Goal: Entertainment & Leisure: Browse casually

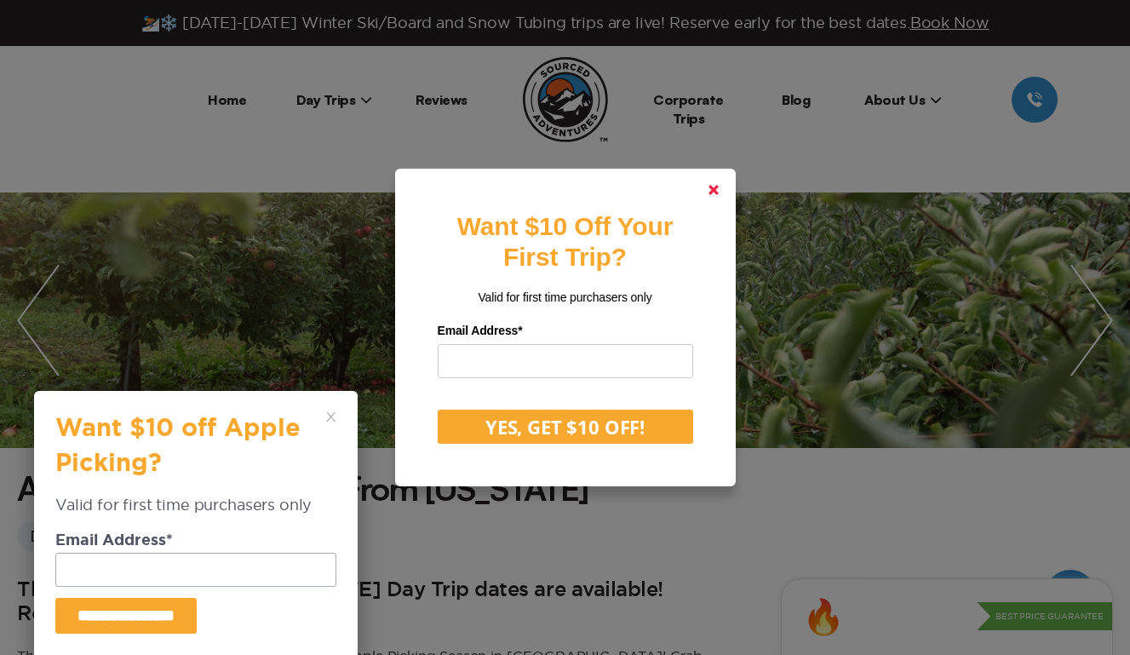
click at [720, 191] on link at bounding box center [713, 189] width 41 height 41
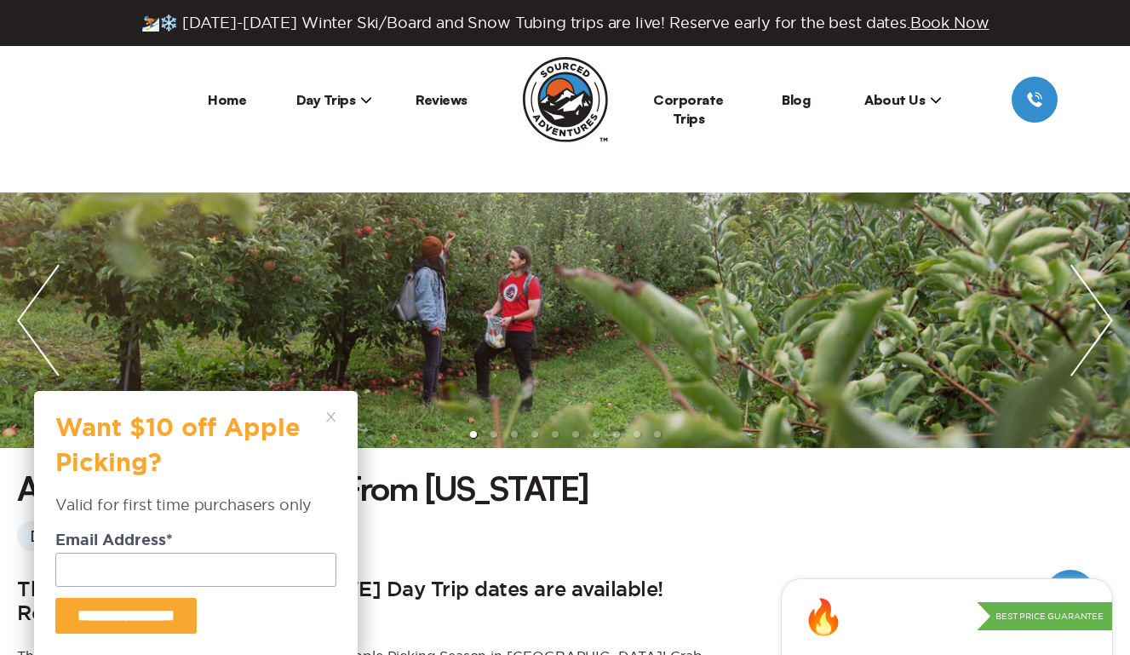
click at [326, 416] on icon at bounding box center [331, 417] width 10 height 10
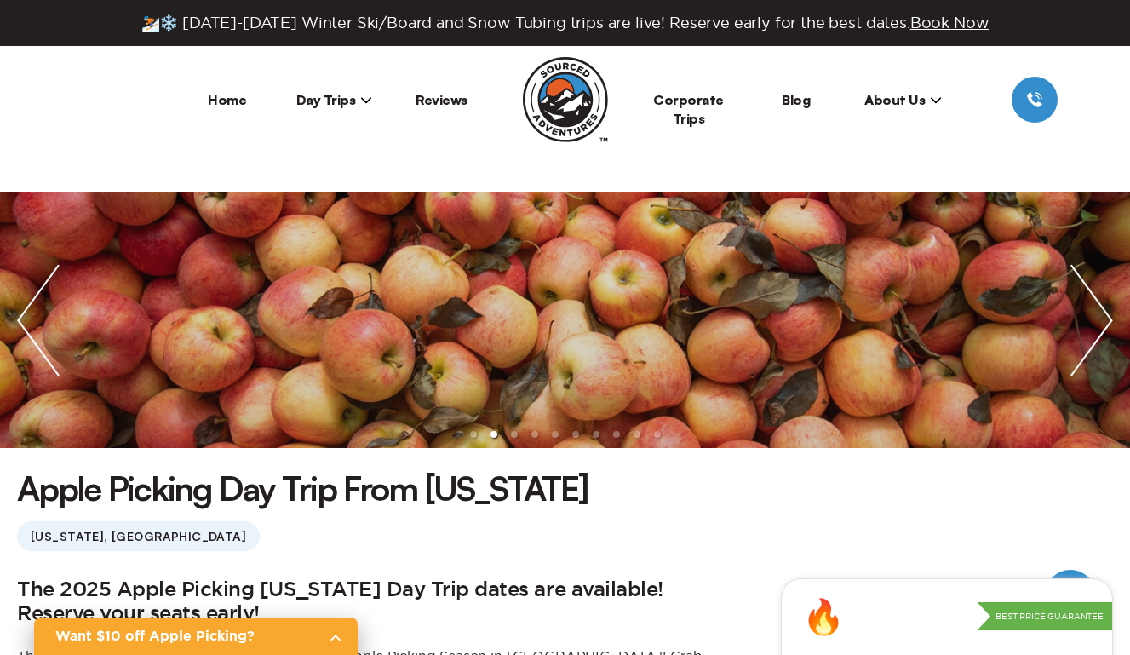
click at [1086, 312] on img "next slide / item" at bounding box center [1091, 319] width 77 height 255
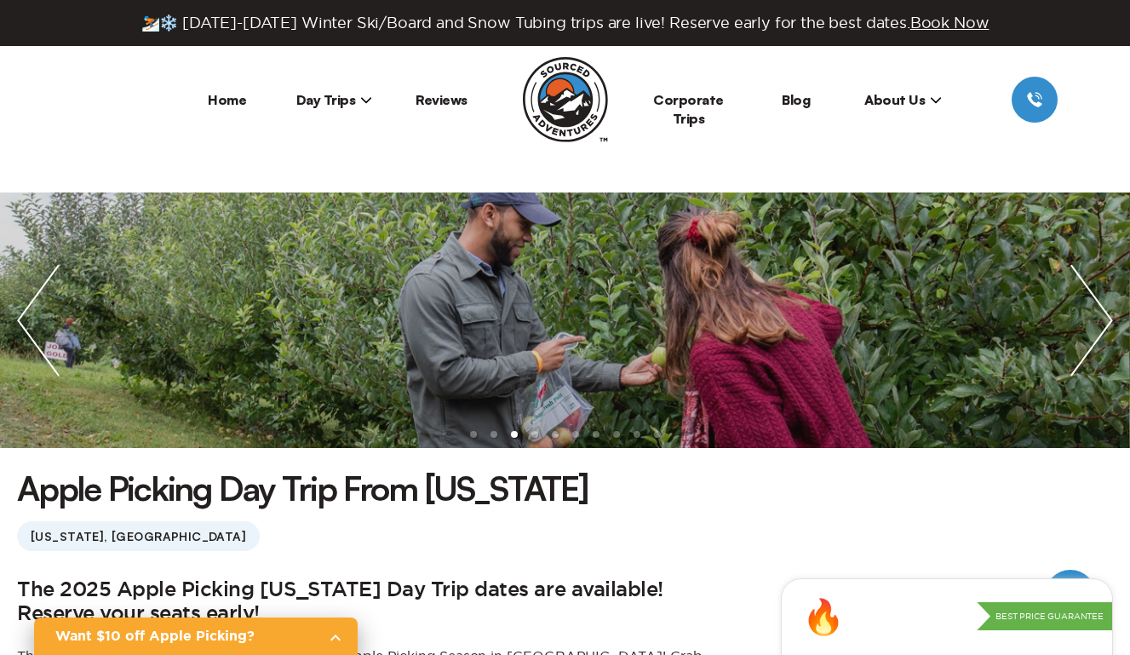
click at [1099, 317] on img "next slide / item" at bounding box center [1091, 319] width 77 height 255
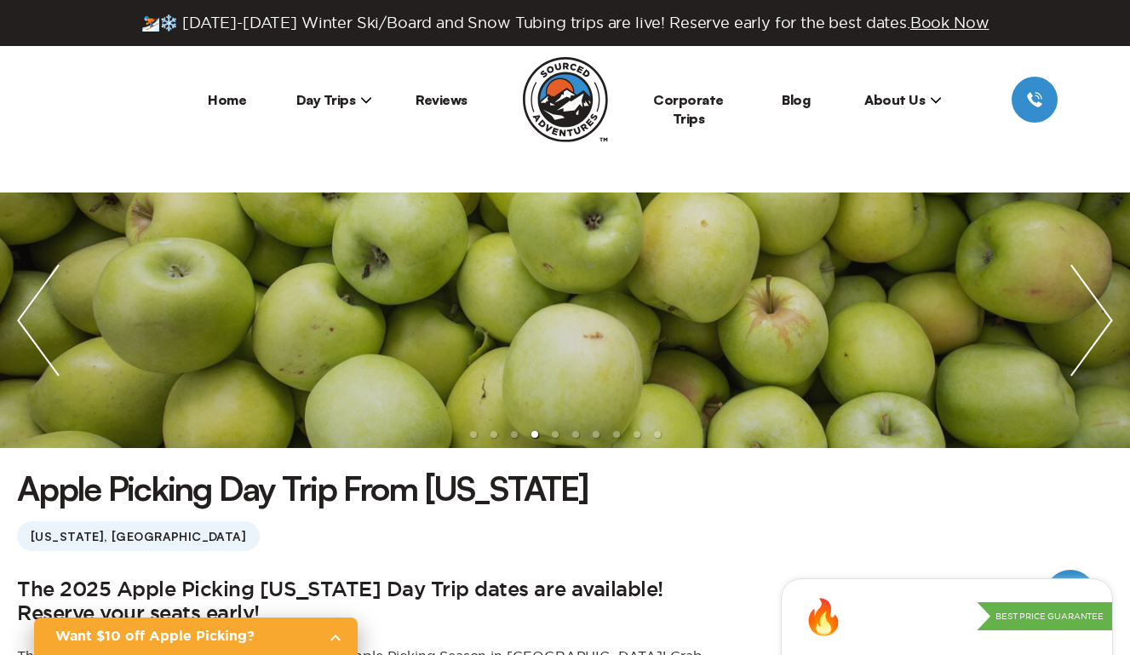
click at [1099, 317] on img "next slide / item" at bounding box center [1091, 319] width 77 height 255
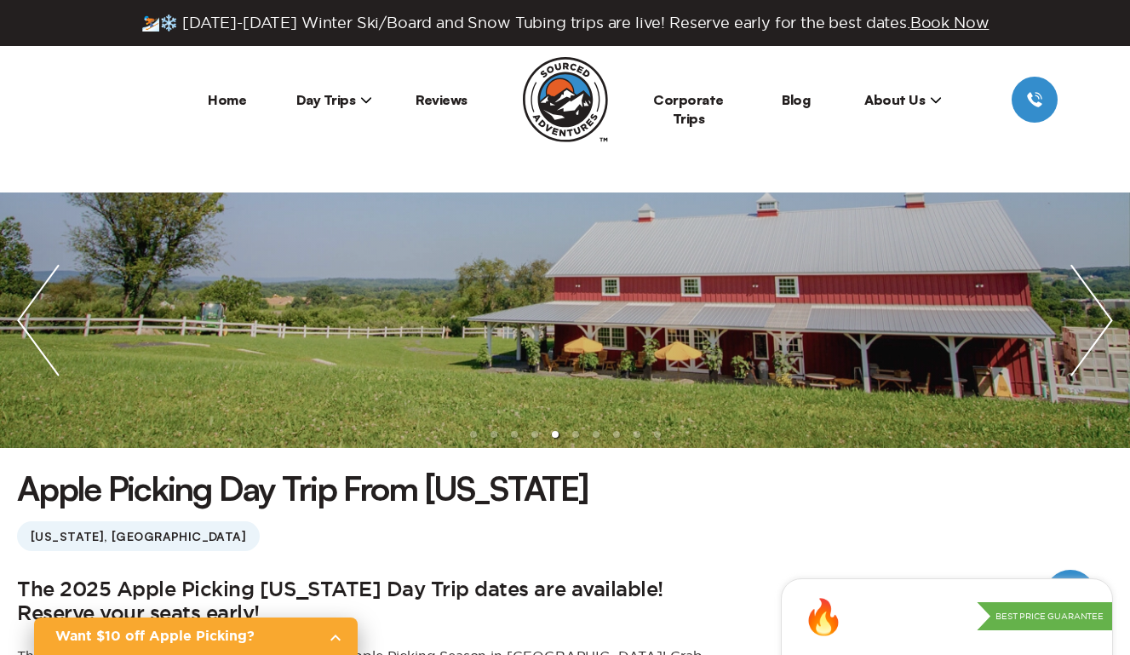
click at [1099, 317] on img "next slide / item" at bounding box center [1091, 319] width 77 height 255
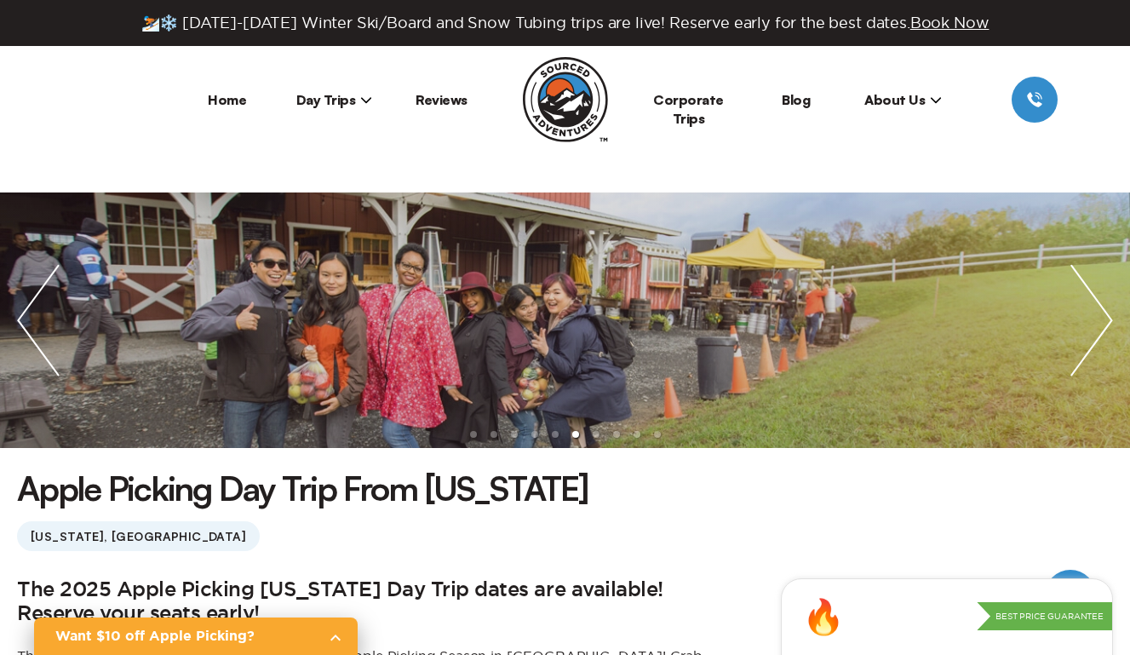
click at [1099, 317] on img "next slide / item" at bounding box center [1091, 319] width 77 height 255
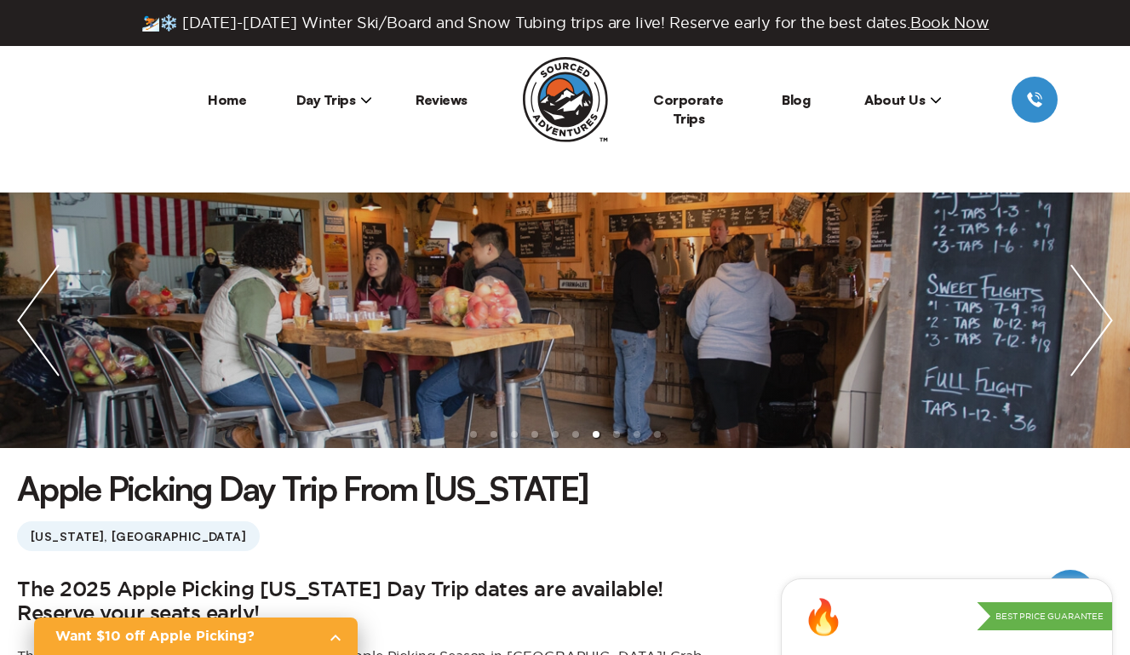
click at [1099, 317] on img "next slide / item" at bounding box center [1091, 319] width 77 height 255
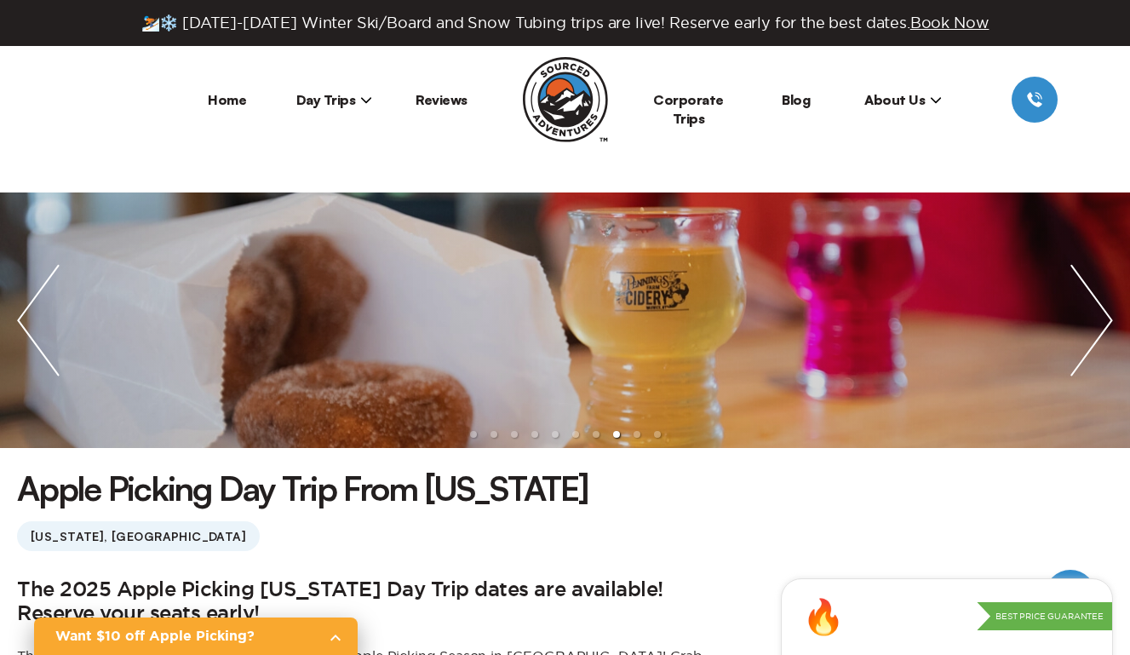
click at [1099, 317] on img "next slide / item" at bounding box center [1091, 319] width 77 height 255
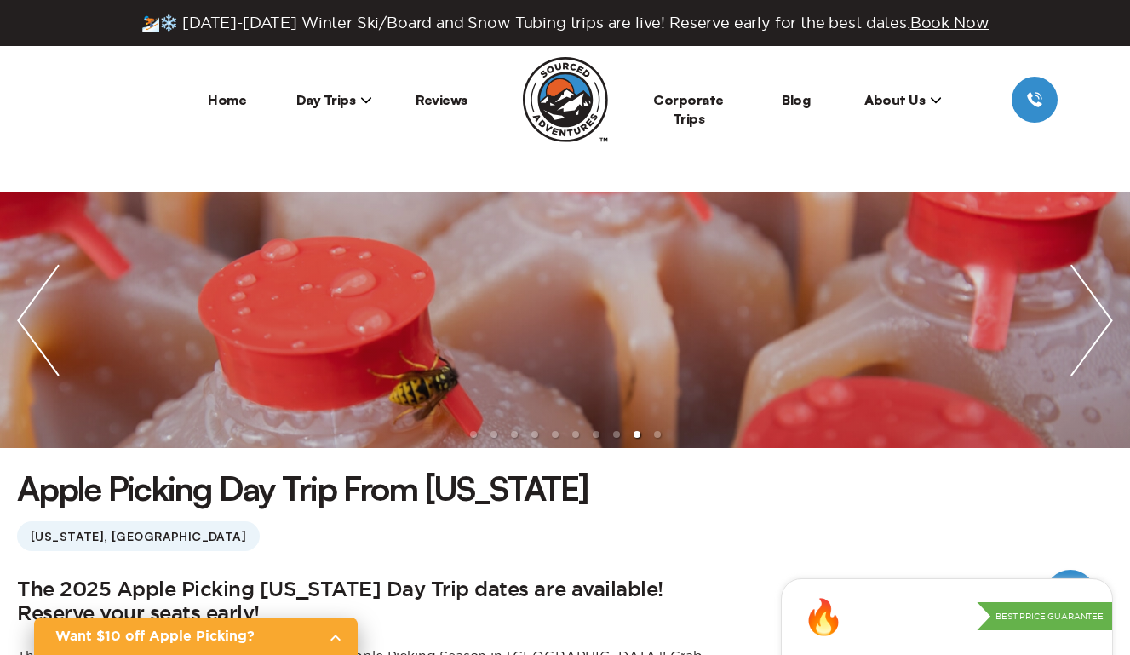
click at [1099, 317] on img "next slide / item" at bounding box center [1091, 319] width 77 height 255
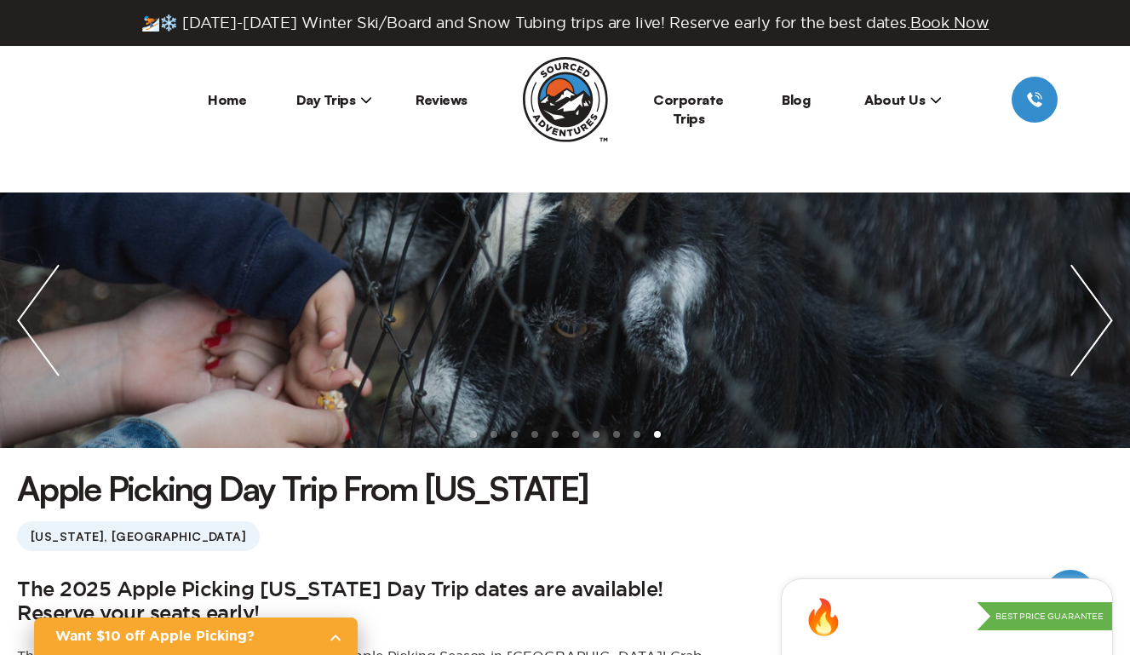
click at [1099, 315] on img "next slide / item" at bounding box center [1091, 319] width 77 height 255
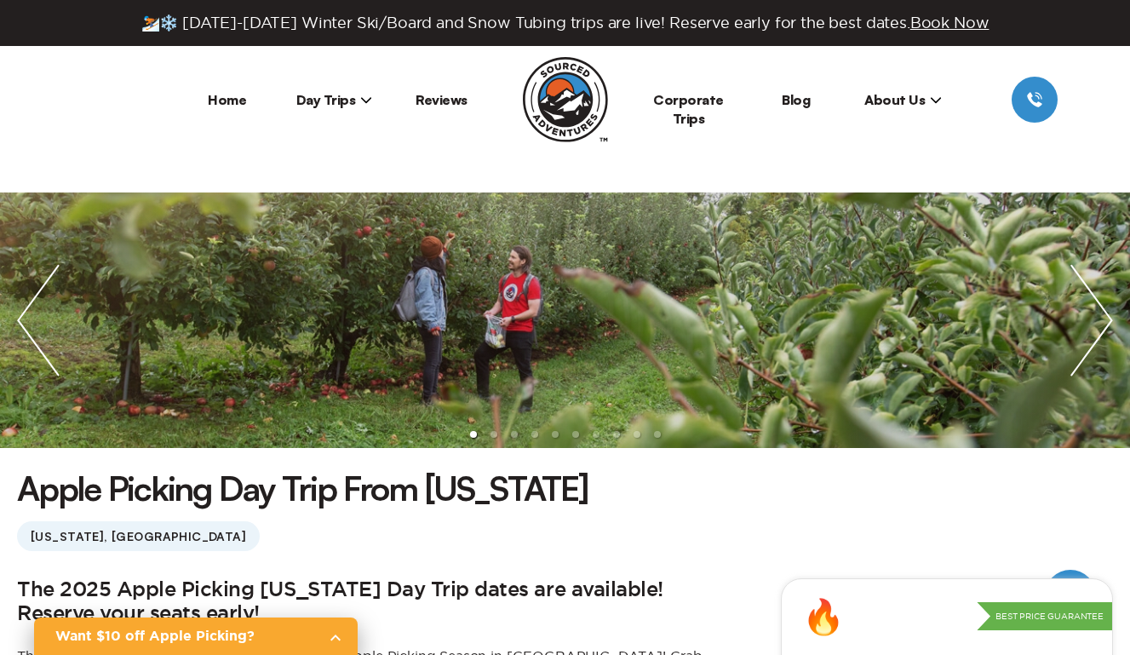
click at [1101, 318] on img "next slide / item" at bounding box center [1091, 319] width 77 height 255
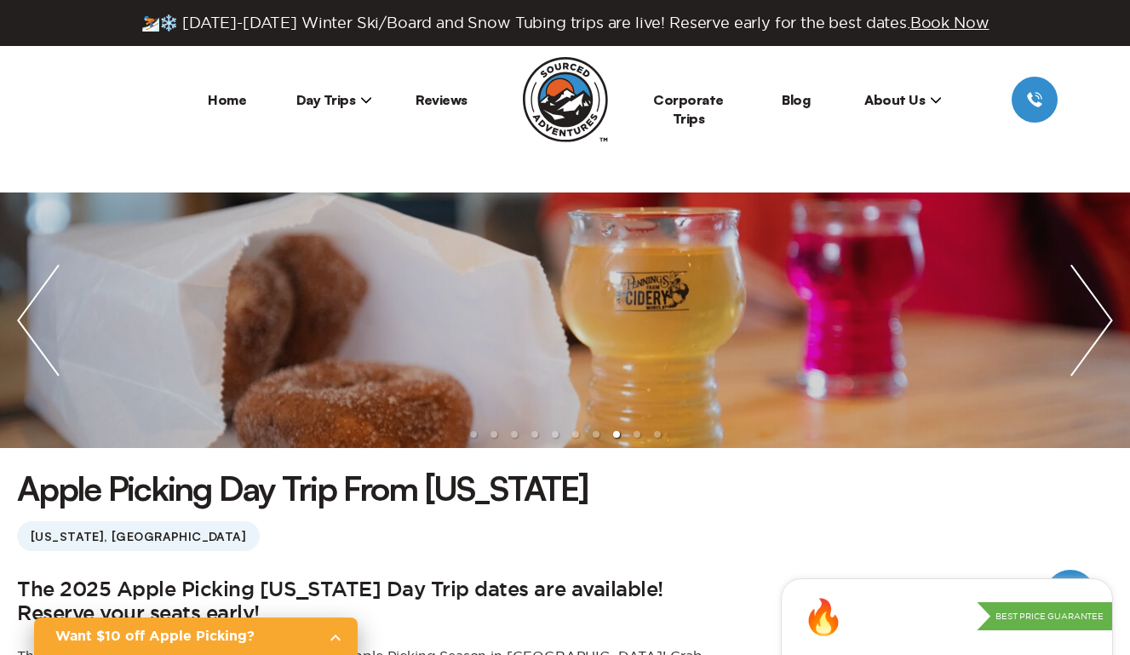
click at [1102, 272] on img "next slide / item" at bounding box center [1091, 319] width 77 height 255
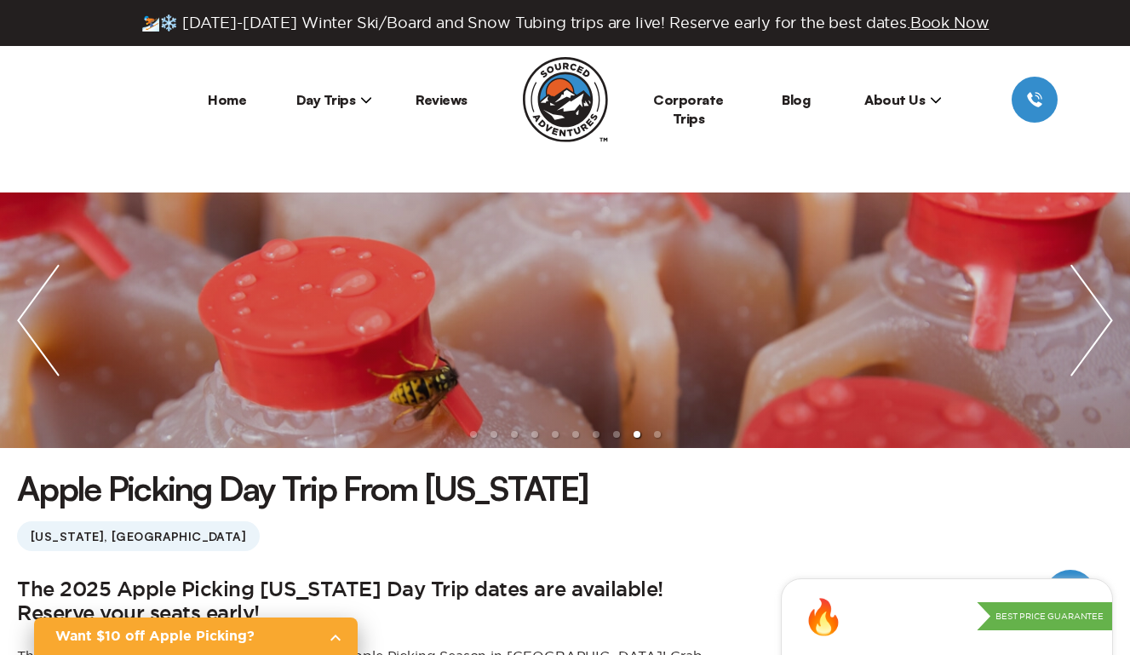
click at [1102, 272] on img "next slide / item" at bounding box center [1091, 319] width 77 height 255
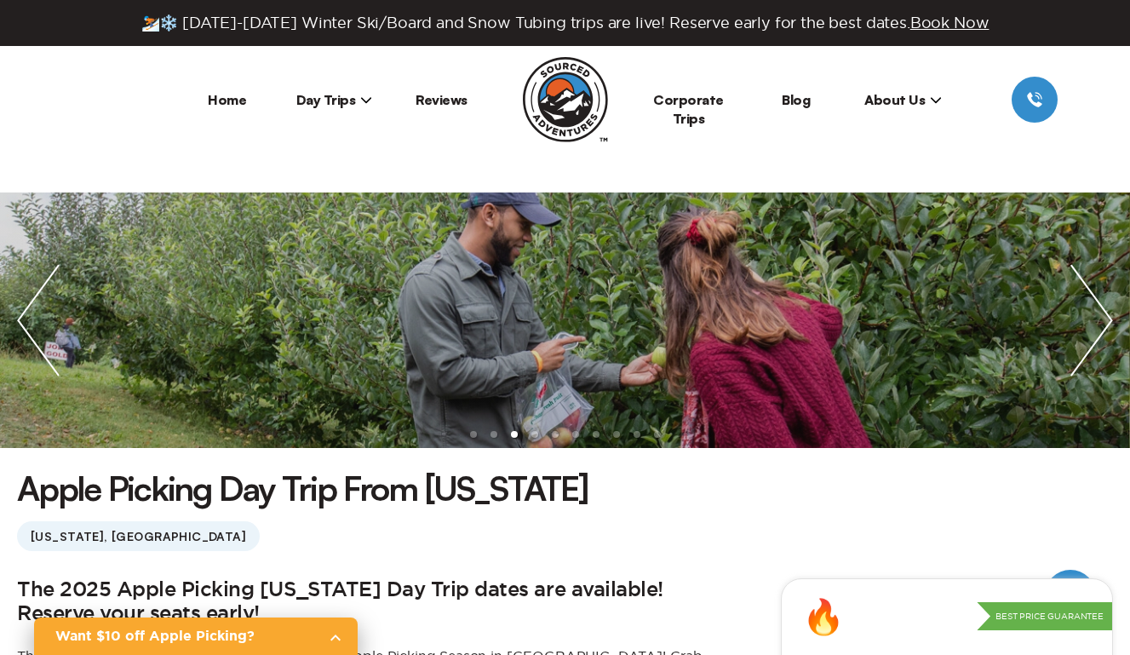
click at [60, 331] on img "previous slide / item" at bounding box center [38, 319] width 77 height 255
click at [43, 333] on img "previous slide / item" at bounding box center [38, 319] width 77 height 255
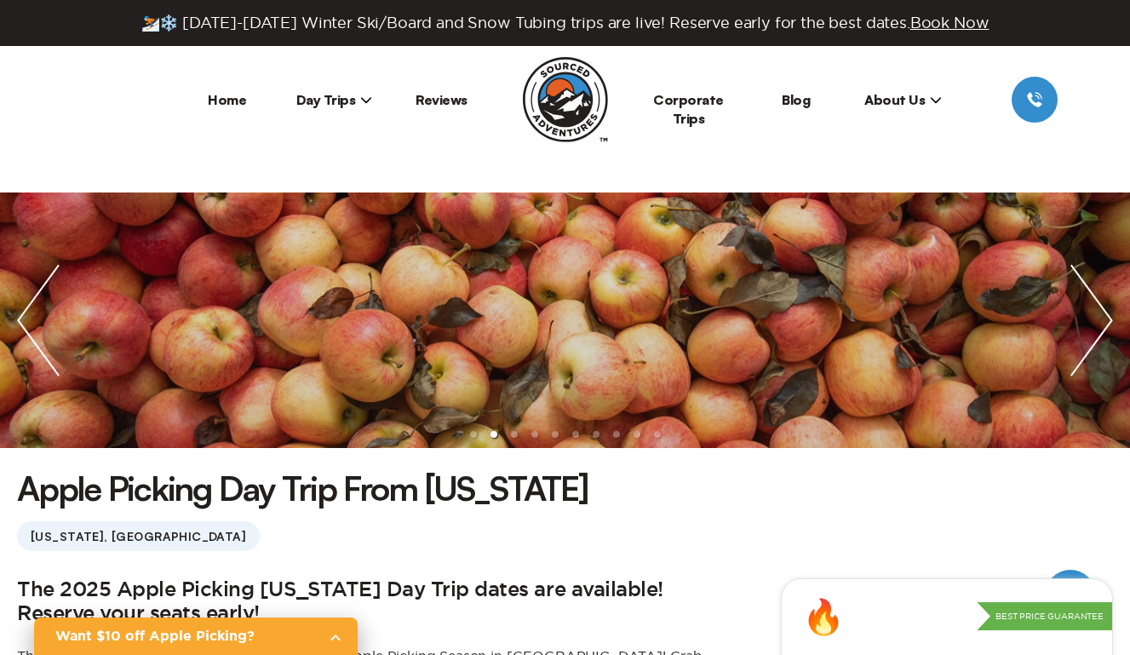
click at [30, 334] on img "previous slide / item" at bounding box center [38, 319] width 77 height 255
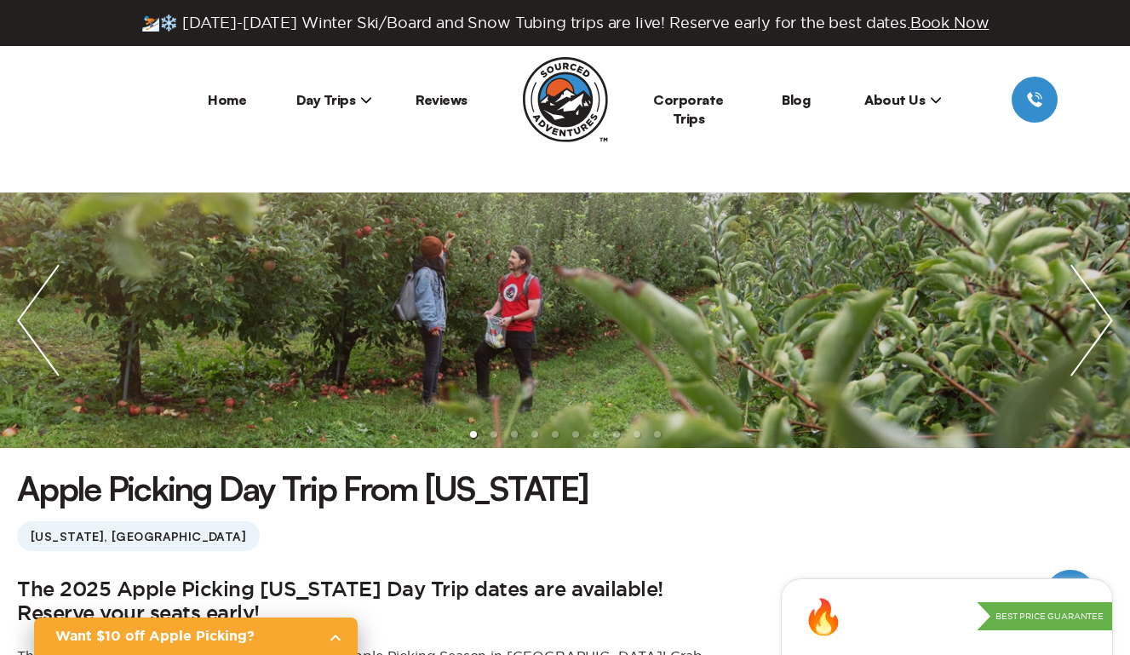
click at [37, 335] on img "previous slide / item" at bounding box center [38, 319] width 77 height 255
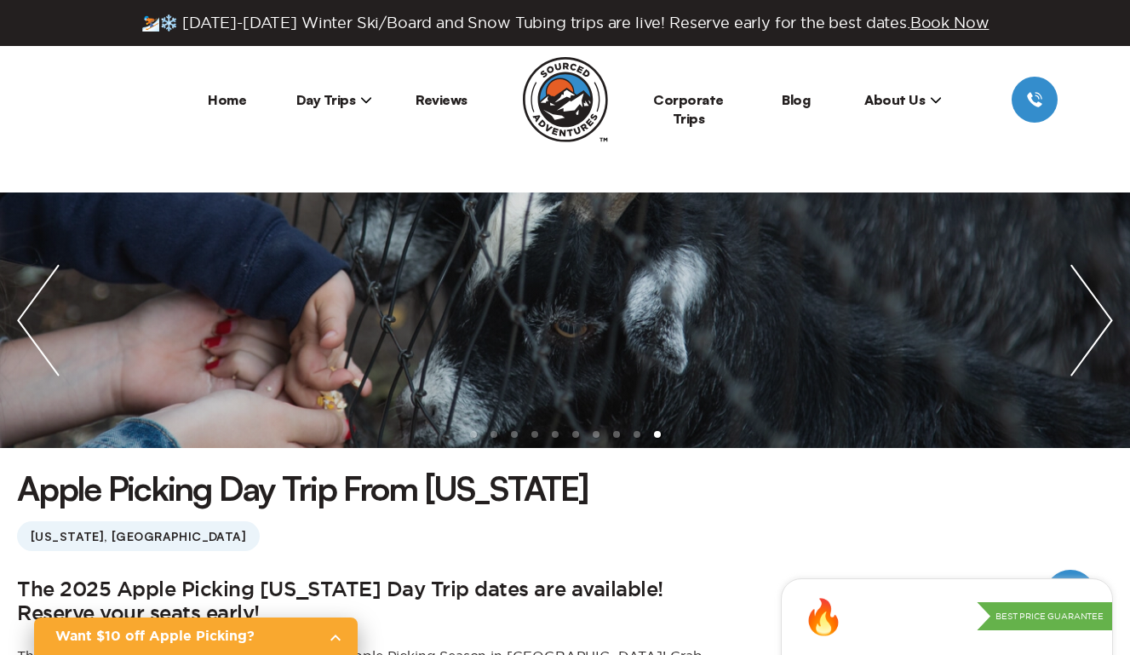
click at [39, 337] on img "previous slide / item" at bounding box center [38, 319] width 77 height 255
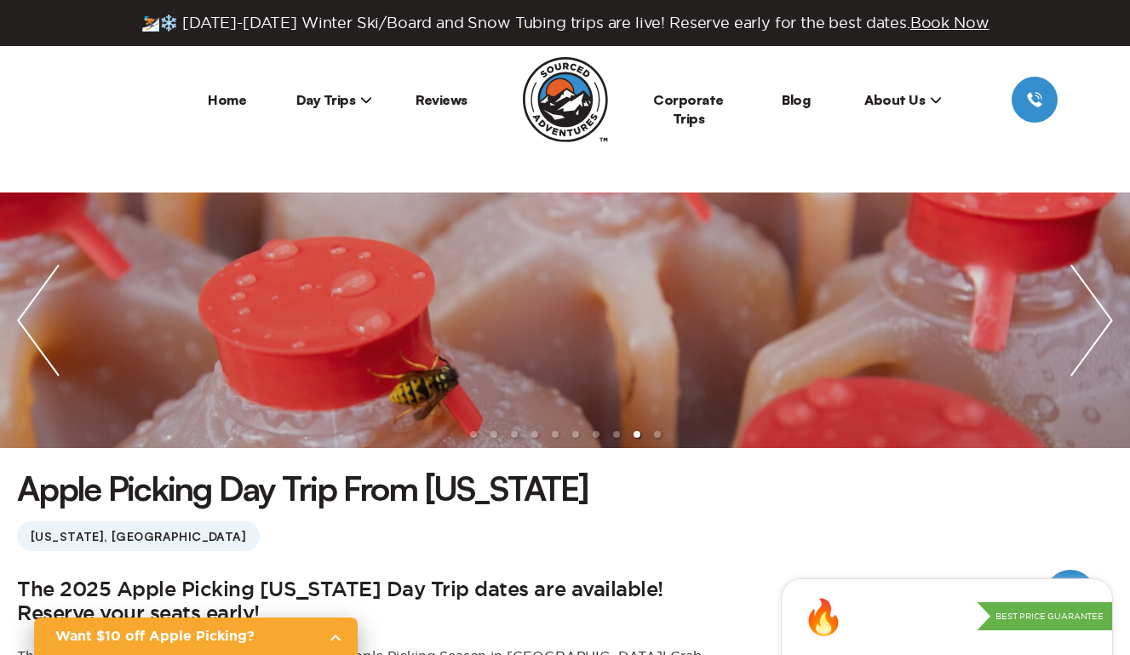
click at [39, 337] on img "previous slide / item" at bounding box center [38, 319] width 77 height 255
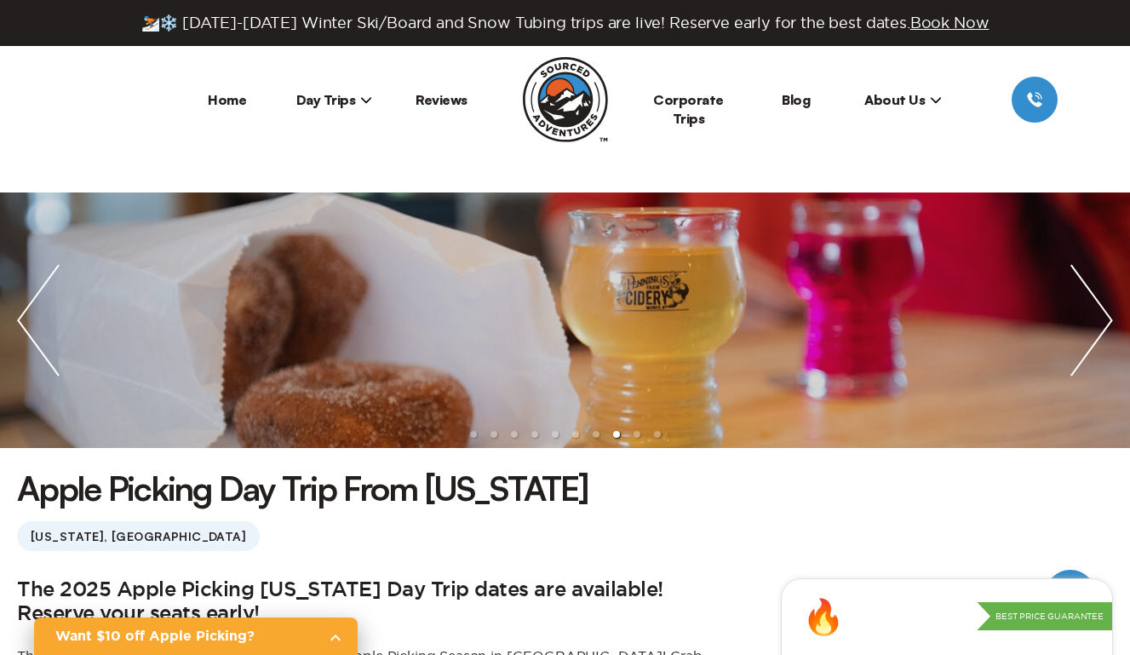
click at [39, 337] on img "previous slide / item" at bounding box center [38, 319] width 77 height 255
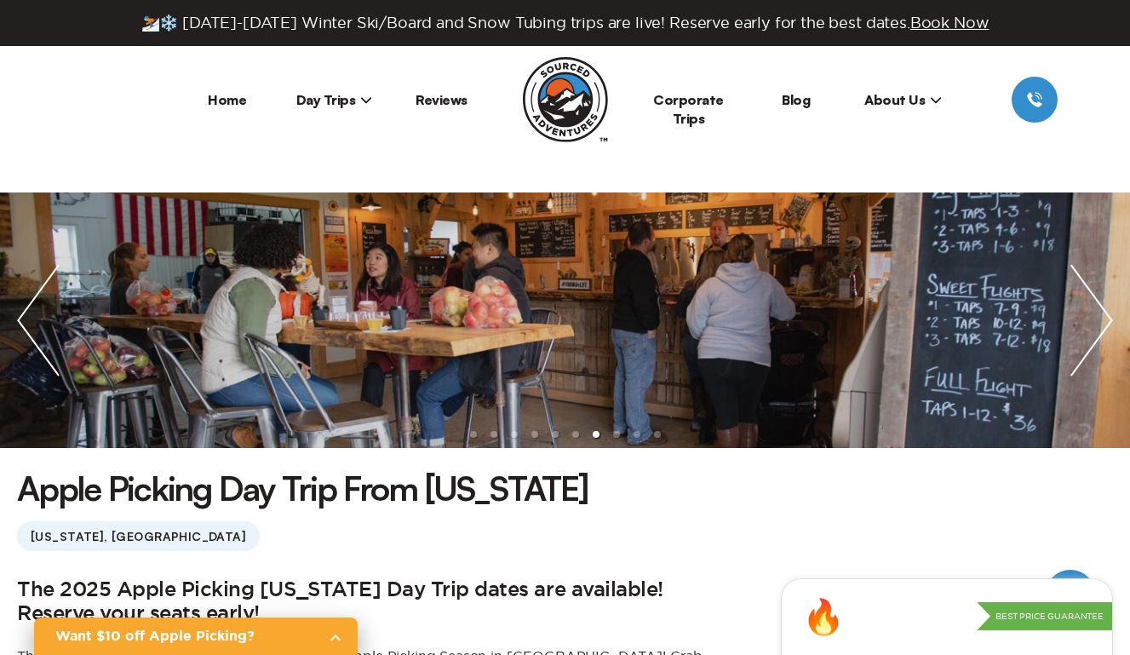
click at [39, 337] on img "previous slide / item" at bounding box center [38, 319] width 77 height 255
